Goal: Transaction & Acquisition: Download file/media

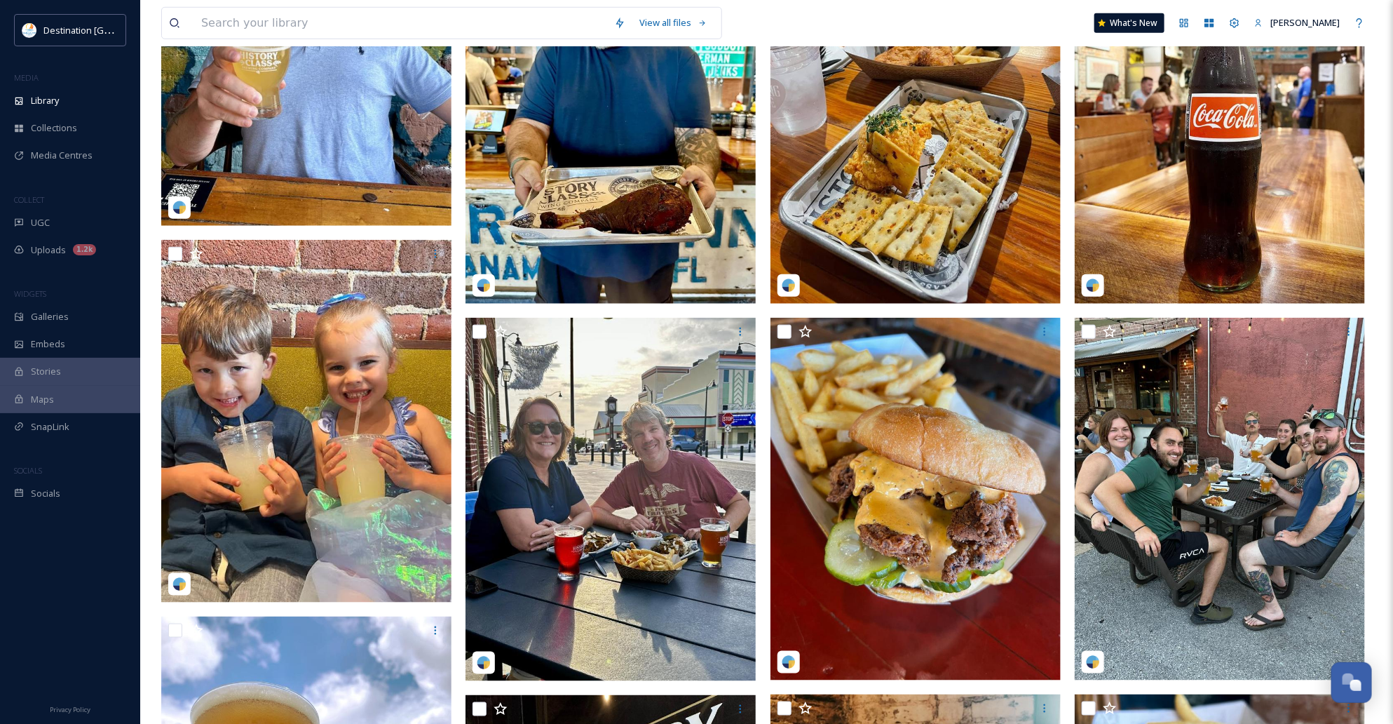
scroll to position [1052, 0]
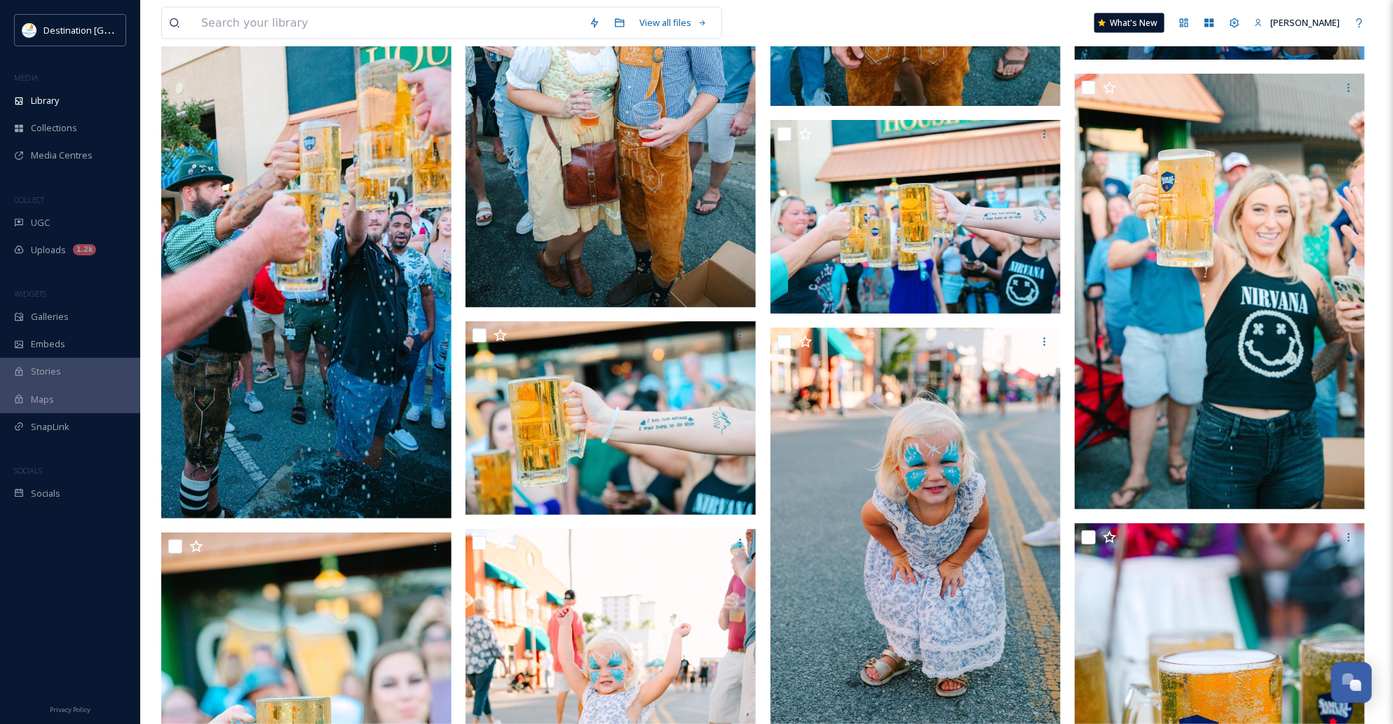
scroll to position [6750, 0]
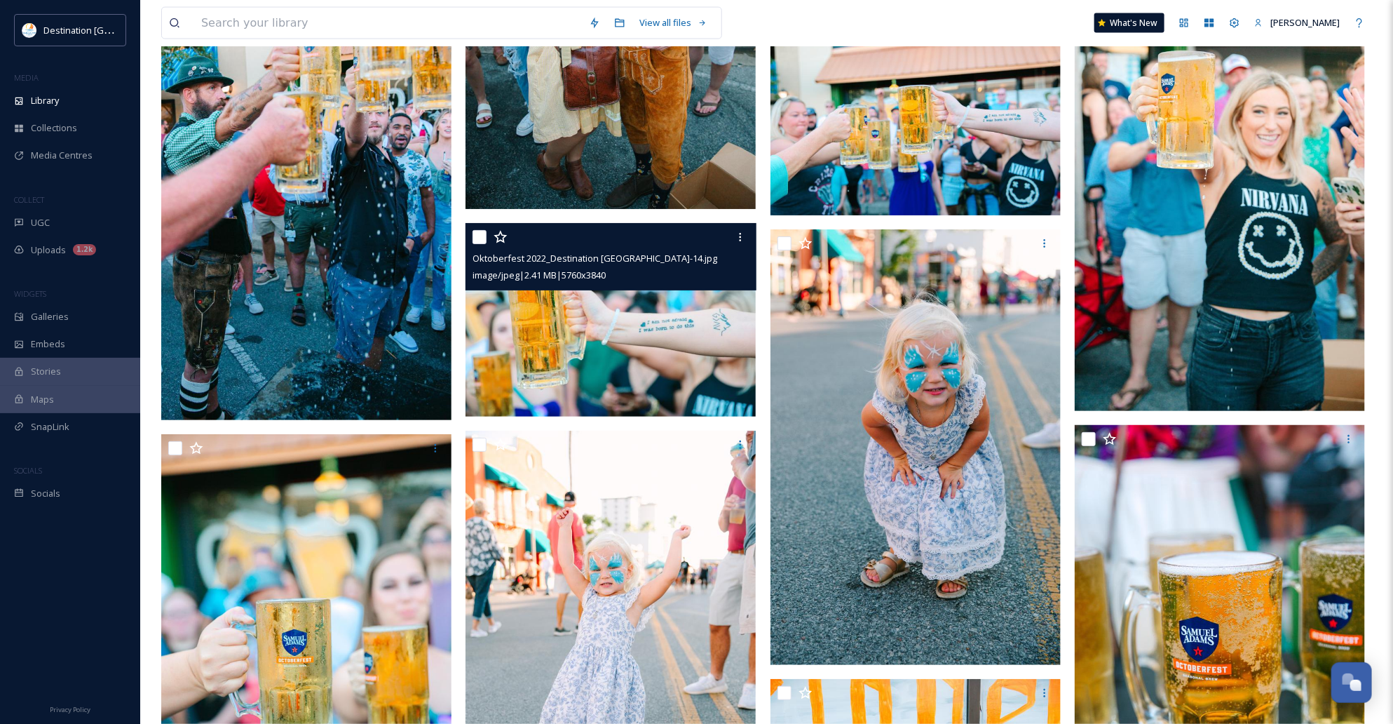
click at [653, 342] on img at bounding box center [611, 320] width 290 height 194
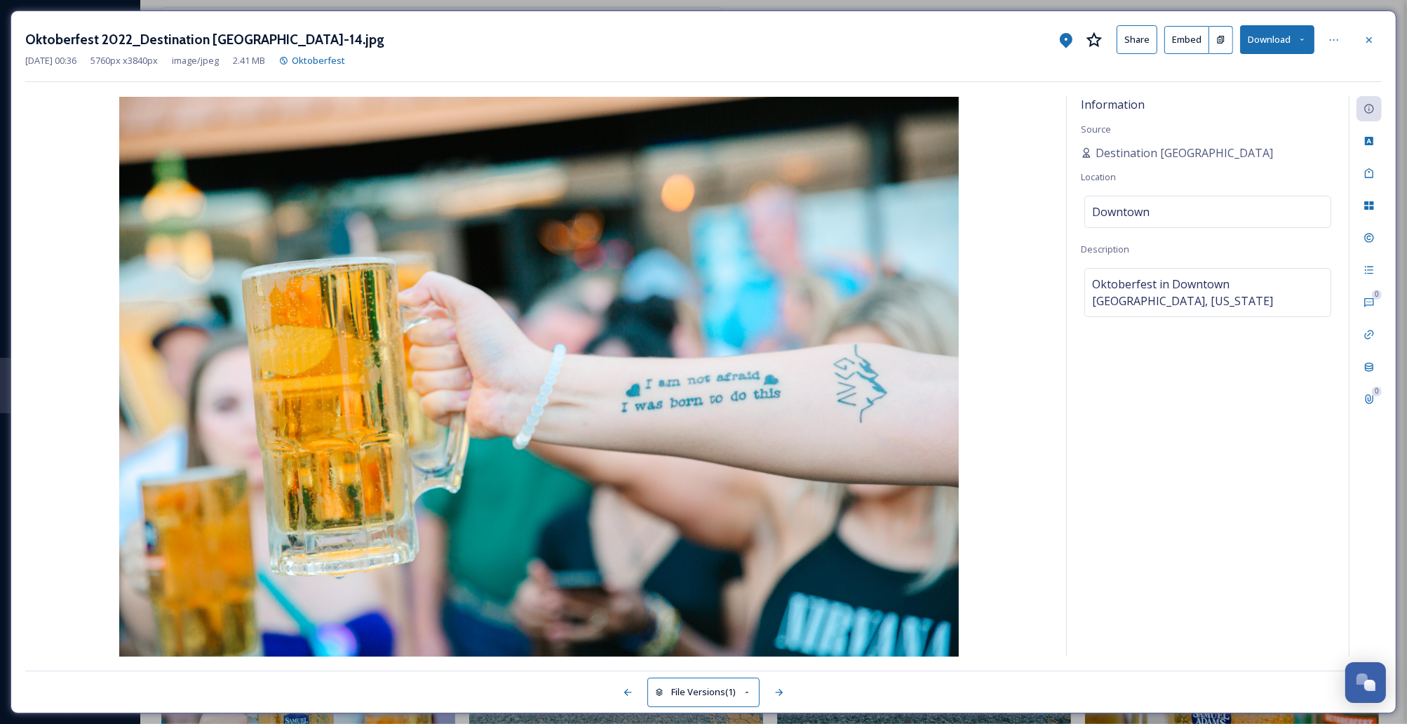
click at [1287, 43] on button "Download" at bounding box center [1277, 39] width 74 height 29
click at [1275, 71] on span "Download Original (5760 x 3840)" at bounding box center [1240, 71] width 133 height 13
click at [737, 41] on div "Oktoberfest 2022_Destination [GEOGRAPHIC_DATA]-14.jpg Share Embed Download" at bounding box center [703, 39] width 1356 height 29
click at [1361, 36] on div at bounding box center [1368, 39] width 25 height 25
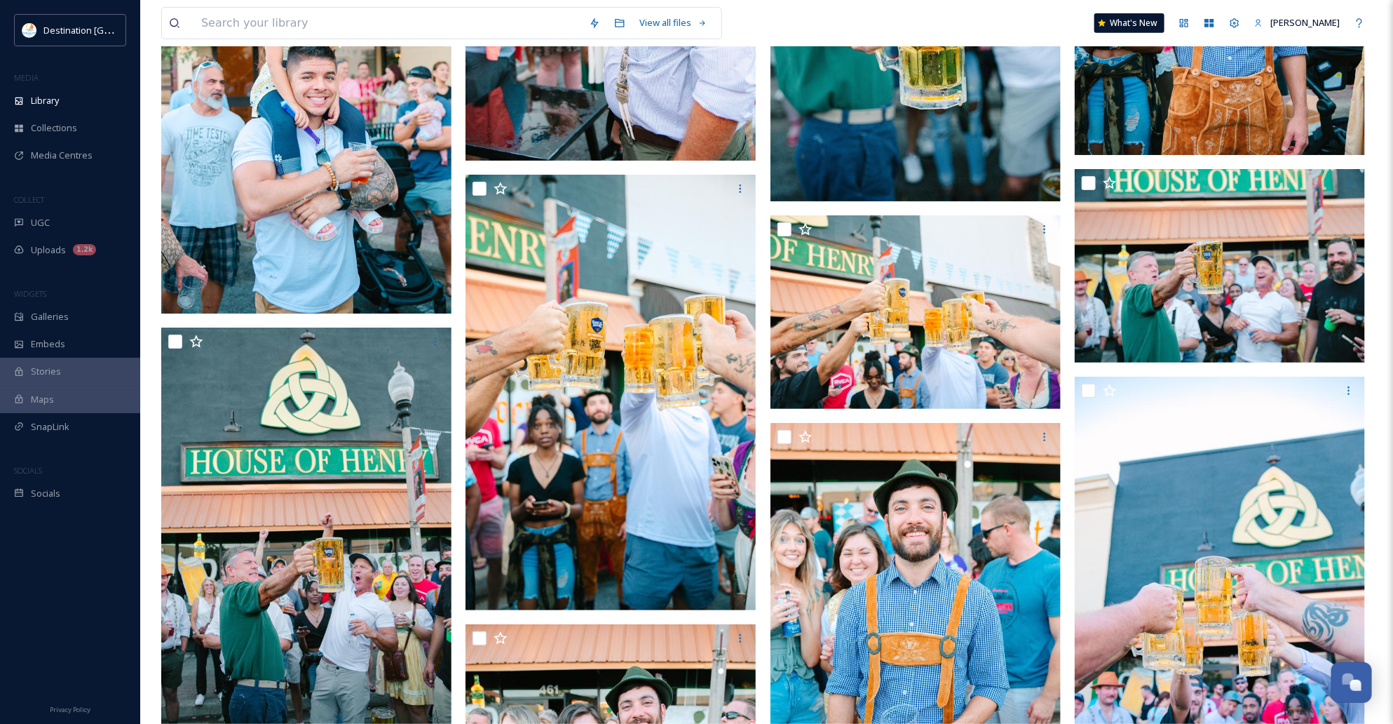
scroll to position [5873, 0]
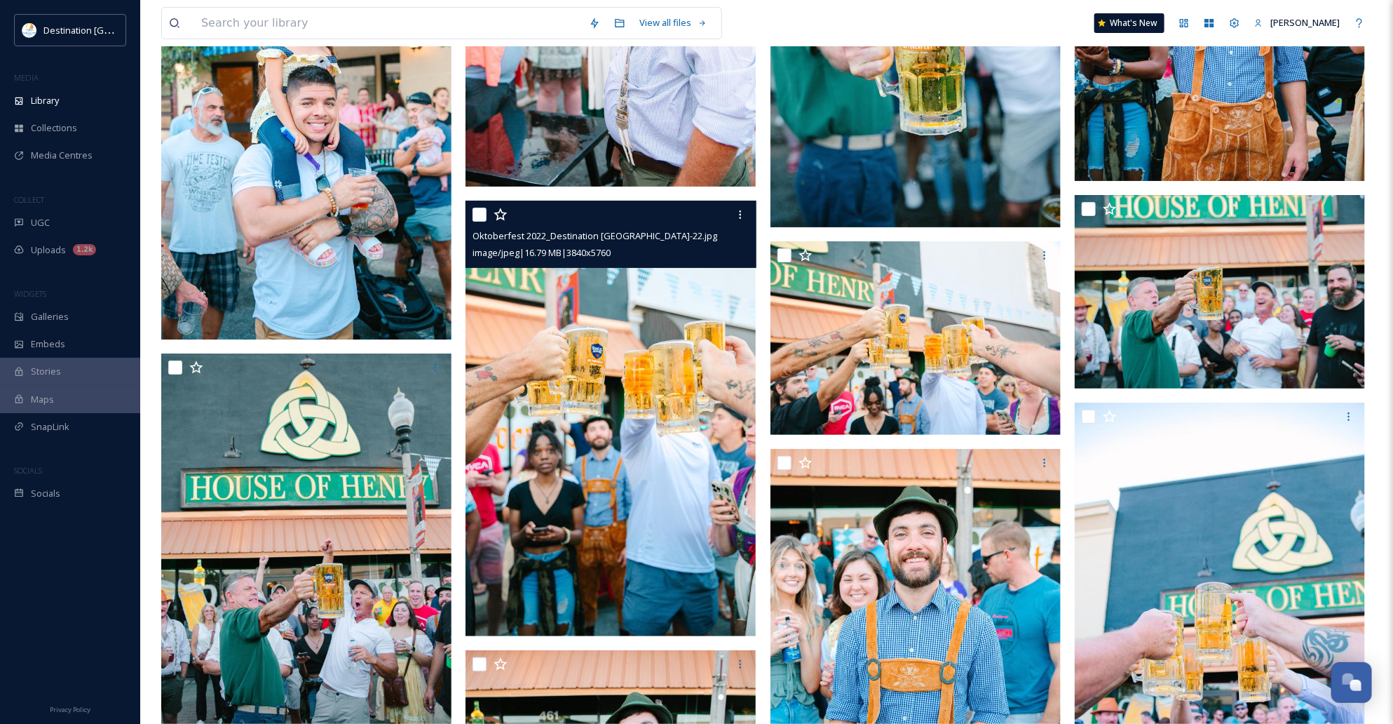
click at [658, 391] on img at bounding box center [611, 419] width 290 height 436
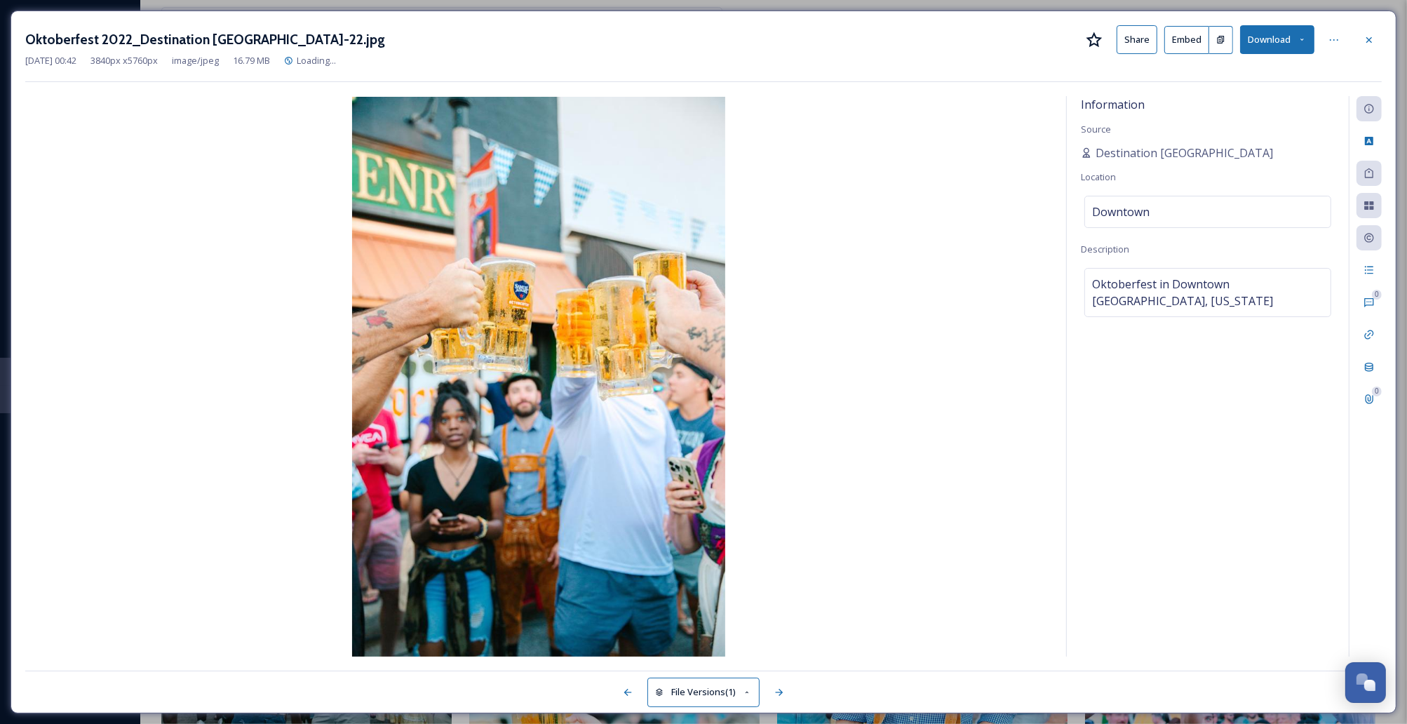
click at [1295, 36] on button "Download" at bounding box center [1277, 39] width 74 height 29
click at [1193, 77] on span "Download Original (3840 x 5760)" at bounding box center [1240, 71] width 133 height 13
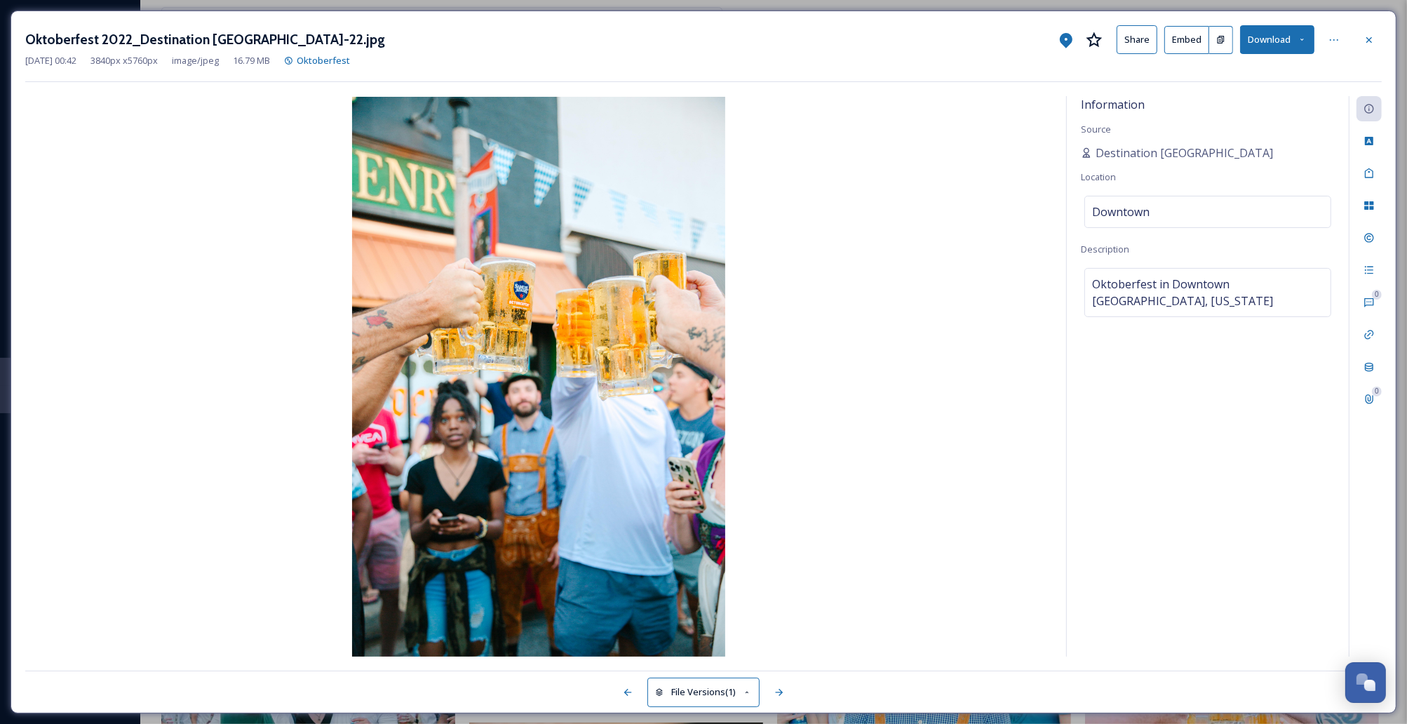
click at [1292, 46] on button "Download" at bounding box center [1277, 39] width 74 height 29
click at [838, 79] on div "Oktoberfest 2022_Destination [GEOGRAPHIC_DATA]-22.jpg Share Embed Download [DAT…" at bounding box center [703, 53] width 1356 height 57
click at [1365, 32] on div at bounding box center [1368, 39] width 25 height 25
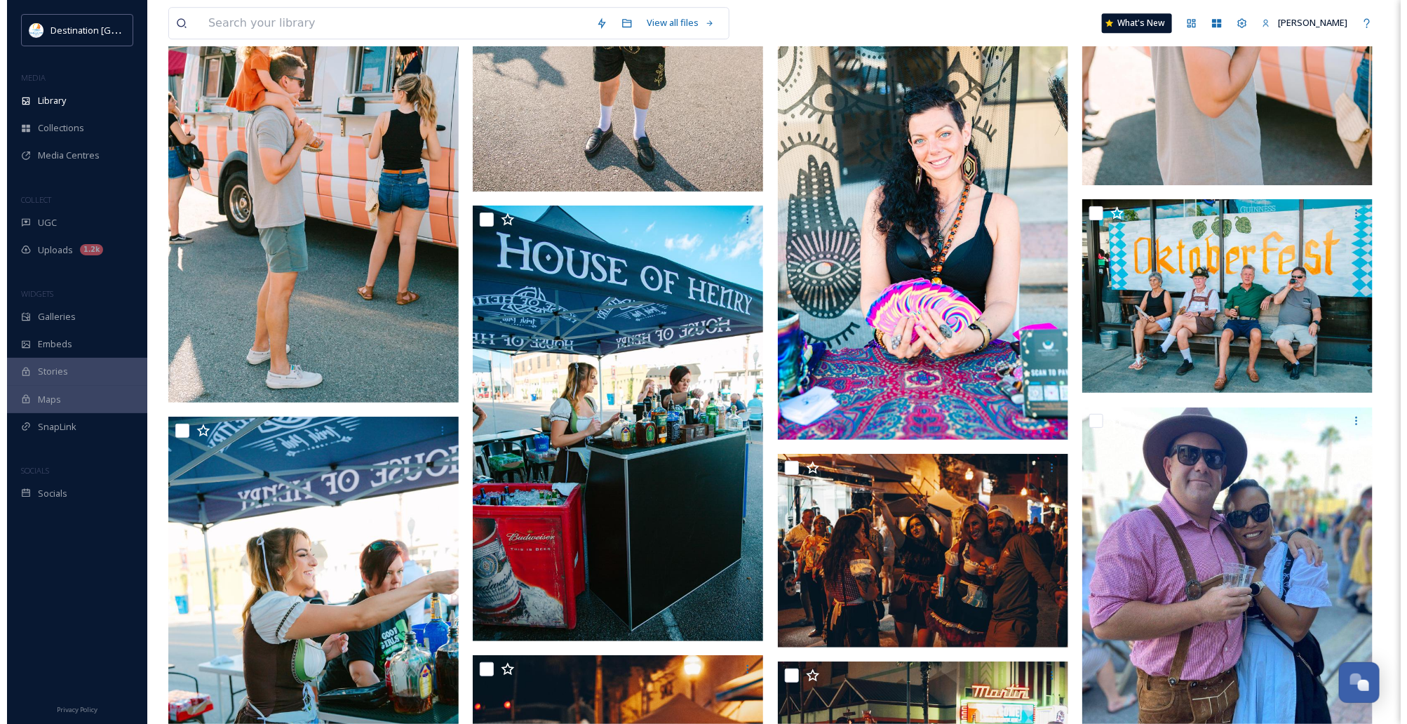
scroll to position [7890, 0]
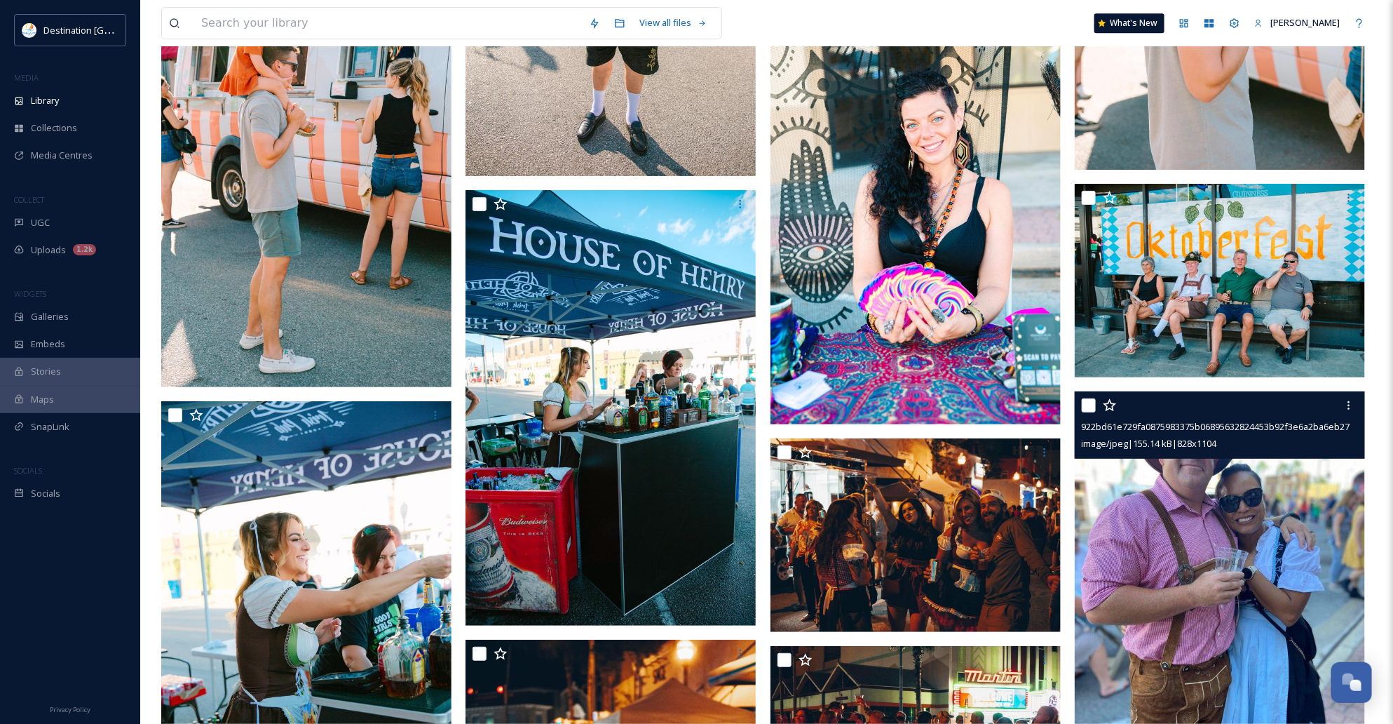
click at [1271, 548] on img at bounding box center [1220, 585] width 290 height 387
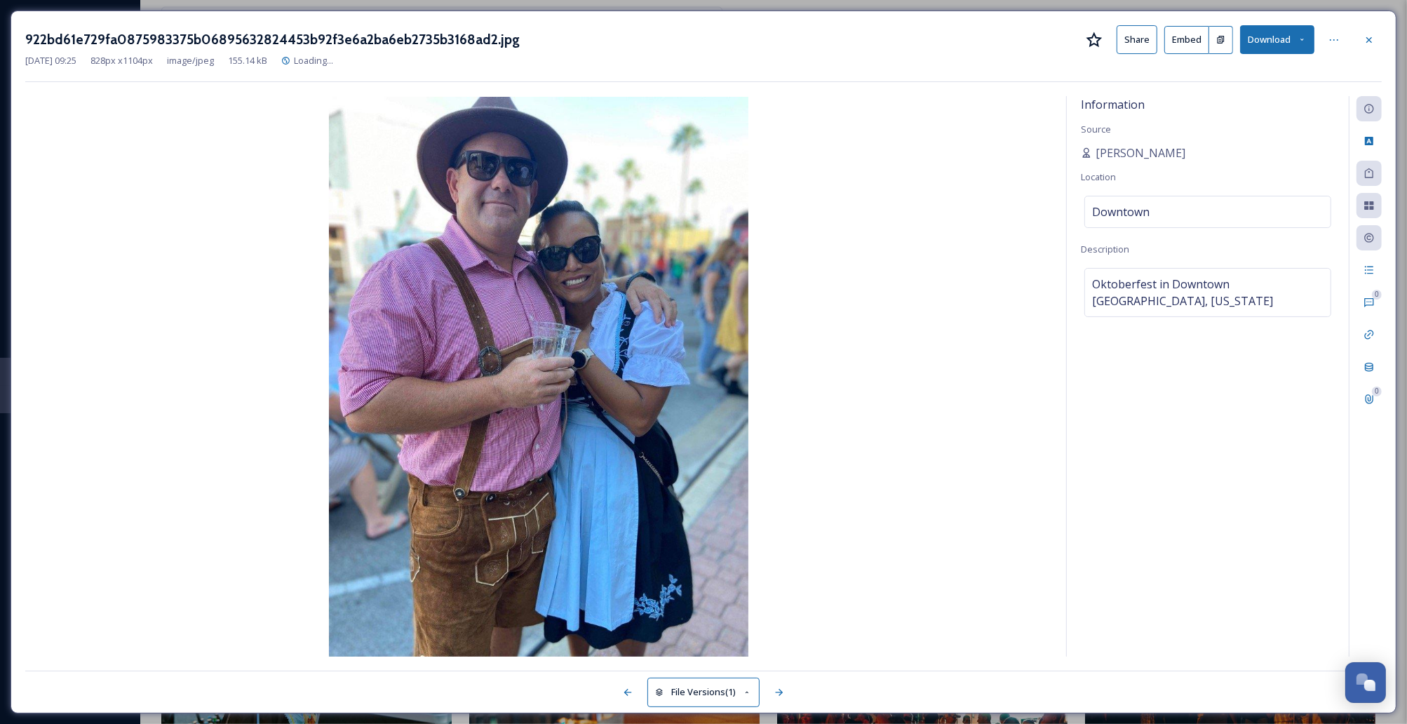
click at [1288, 39] on button "Download" at bounding box center [1277, 39] width 74 height 29
click at [1229, 71] on span "Download Original (828 x 1104)" at bounding box center [1241, 71] width 128 height 13
